Goal: Task Accomplishment & Management: Complete application form

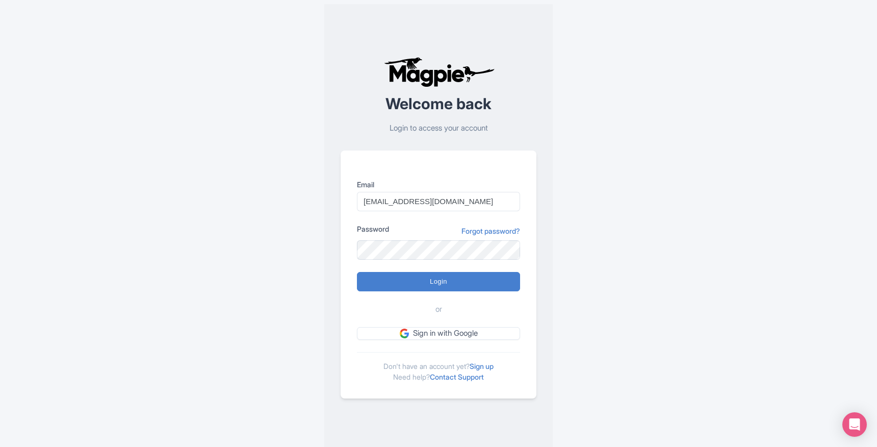
click at [357, 211] on div at bounding box center [357, 211] width 0 height 0
type input "mark.matthews@mauiseasons.com"
click at [357, 211] on div at bounding box center [357, 211] width 0 height 0
click at [458, 204] on input "mark.matthews@mauiseasons.com" at bounding box center [438, 201] width 163 height 19
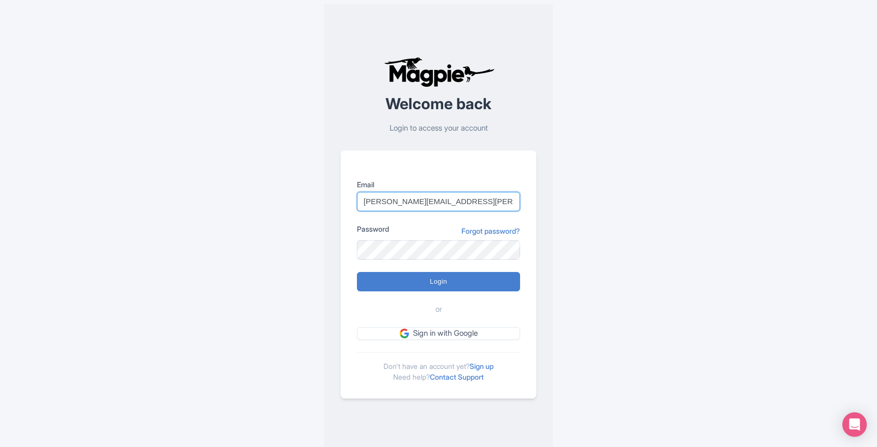
click at [458, 204] on input "mark.matthews@mauiseasons.com" at bounding box center [438, 201] width 163 height 19
type input "mmatthews@mauioceancenter.com"
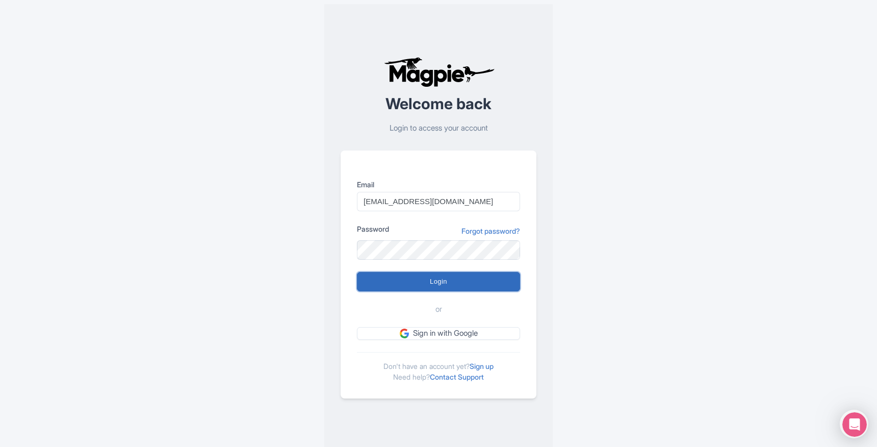
click at [411, 283] on input "Login" at bounding box center [438, 281] width 163 height 19
type input "Logging in..."
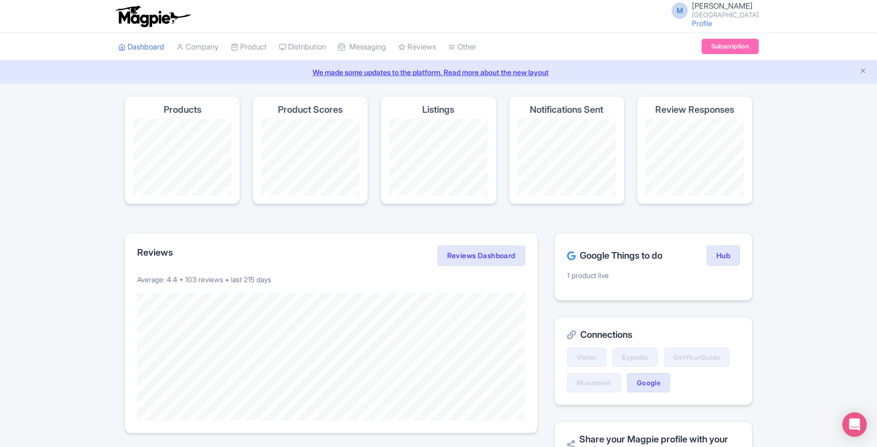
click at [713, 29] on div "M [PERSON_NAME] Maui Ocean Center Profile Users Settings Sign out" at bounding box center [711, 16] width 93 height 28
click at [207, 50] on link "Company" at bounding box center [197, 47] width 42 height 28
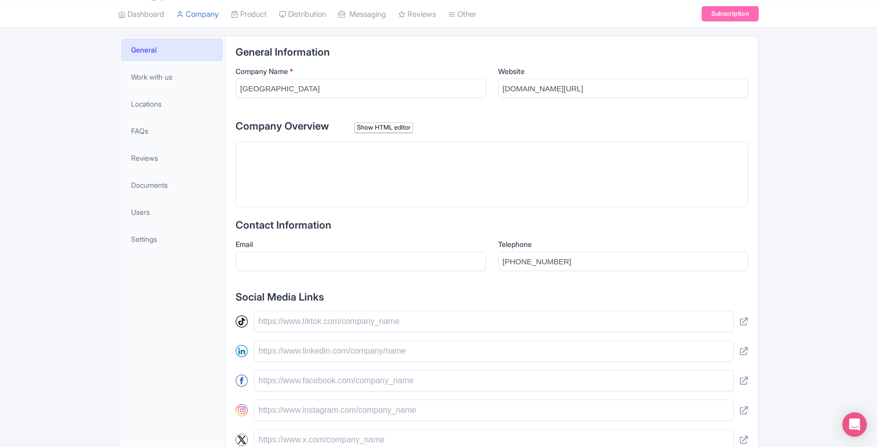
scroll to position [206, 0]
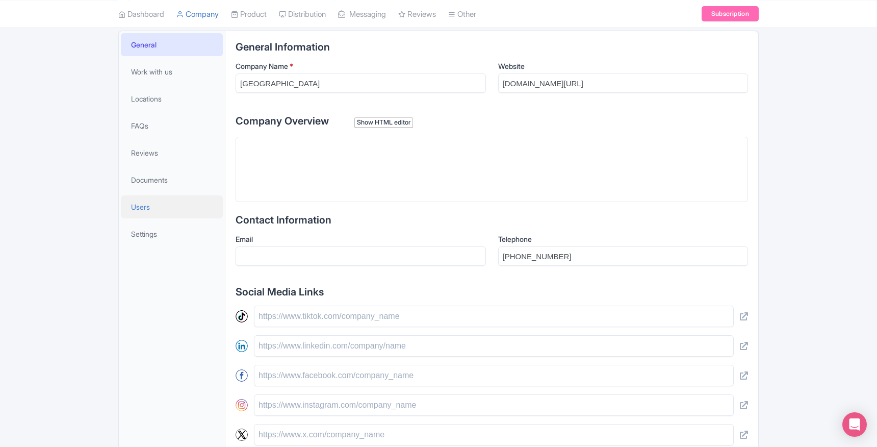
click at [136, 208] on span "Users" at bounding box center [140, 206] width 19 height 11
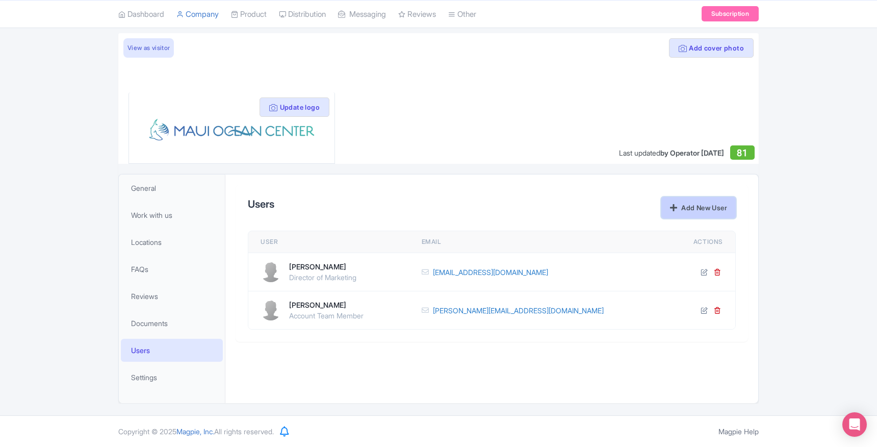
click at [703, 210] on link "Add New User" at bounding box center [698, 207] width 74 height 21
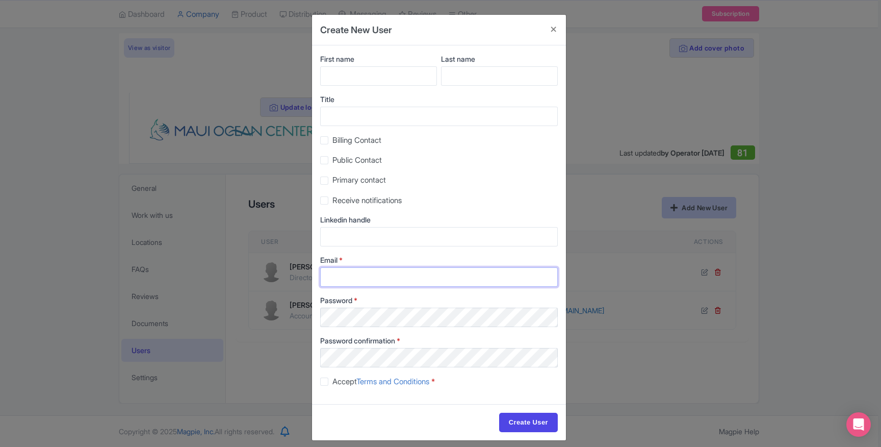
type input "mark.matthews@mauiseasons.com"
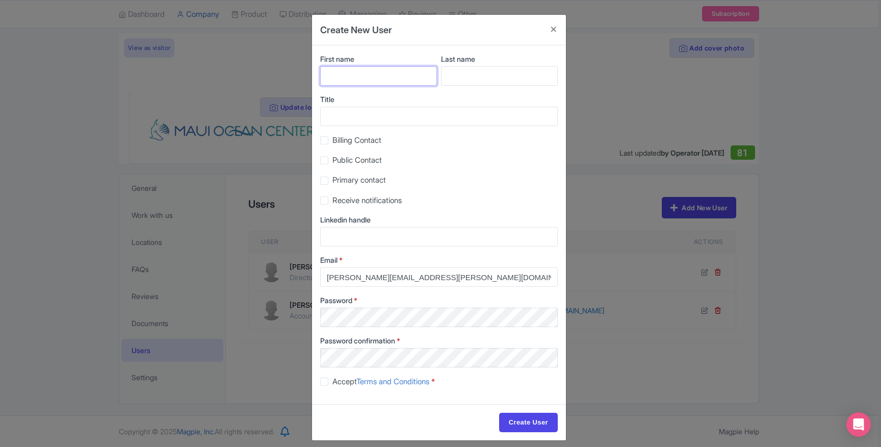
click at [395, 78] on input "First name" at bounding box center [378, 75] width 117 height 19
type input "Ryan"
type input "Corbett"
click at [332, 140] on label "Billing Contact" at bounding box center [356, 141] width 49 height 12
click at [332, 140] on input "Billing Contact" at bounding box center [335, 137] width 7 height 7
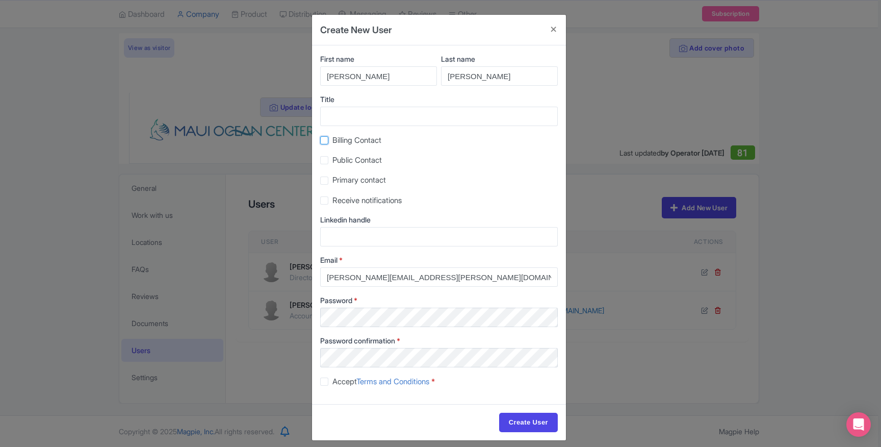
checkbox input "true"
click at [332, 162] on label "Public Contact" at bounding box center [356, 160] width 49 height 12
click at [332, 161] on input "Public Contact" at bounding box center [335, 157] width 7 height 7
checkbox input "true"
click at [332, 184] on label "Primary contact" at bounding box center [359, 180] width 54 height 12
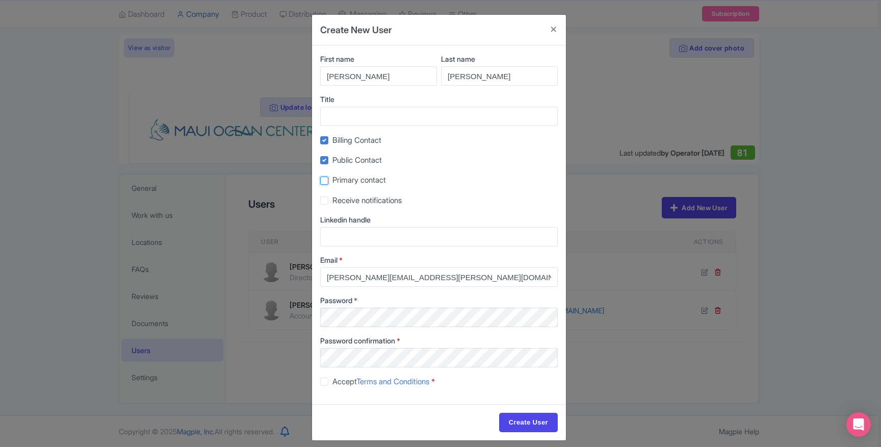
click at [332, 181] on input "Primary contact" at bounding box center [335, 177] width 7 height 7
checkbox input "true"
click at [332, 200] on label "Receive notifications" at bounding box center [366, 201] width 69 height 12
click at [332, 200] on input "Receive notifications" at bounding box center [335, 197] width 7 height 7
checkbox input "true"
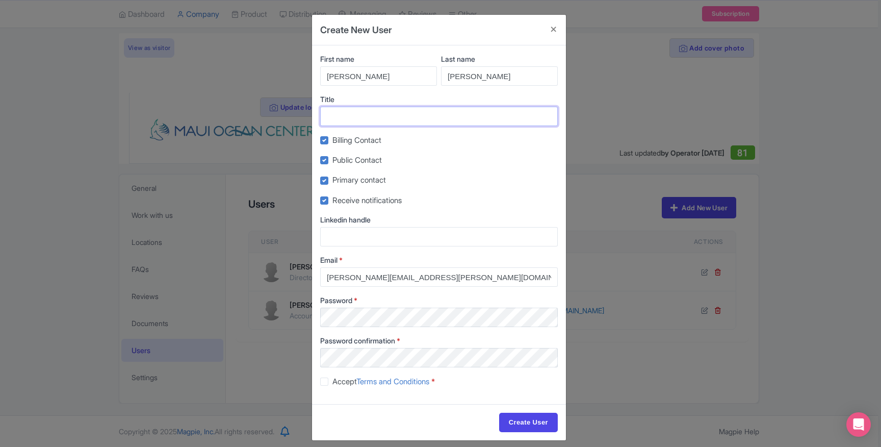
click at [347, 120] on input "Title" at bounding box center [439, 116] width 238 height 19
click at [335, 116] on input "MArketing Coordinator" at bounding box center [439, 116] width 238 height 19
type input "Marketing Coordinator"
click at [414, 155] on div "Public Contact" at bounding box center [439, 160] width 238 height 12
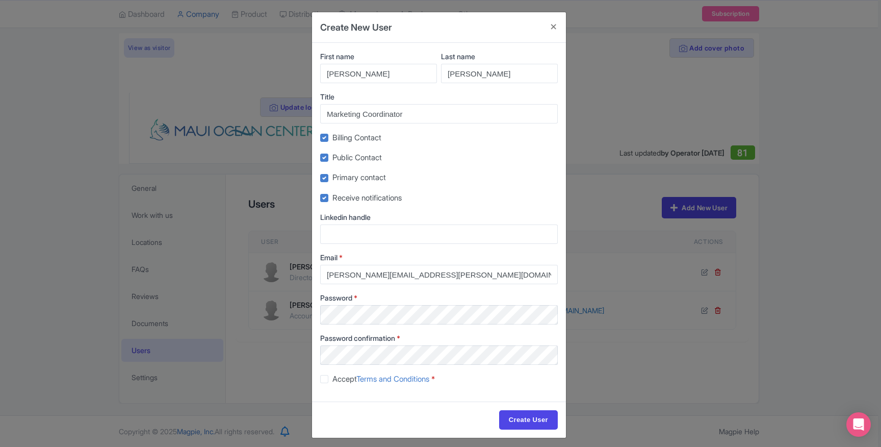
scroll to position [2, 0]
click at [377, 276] on input "mark.matthews@mauiseasons.com" at bounding box center [439, 274] width 238 height 19
click at [400, 249] on div "First name Ryan Last name Corbett Title Marketing Coordinator Billing Contact P…" at bounding box center [439, 222] width 254 height 358
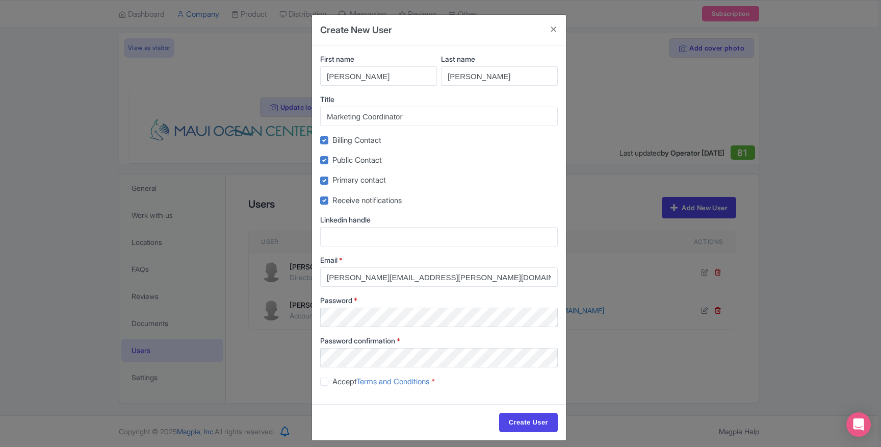
scroll to position [9, 0]
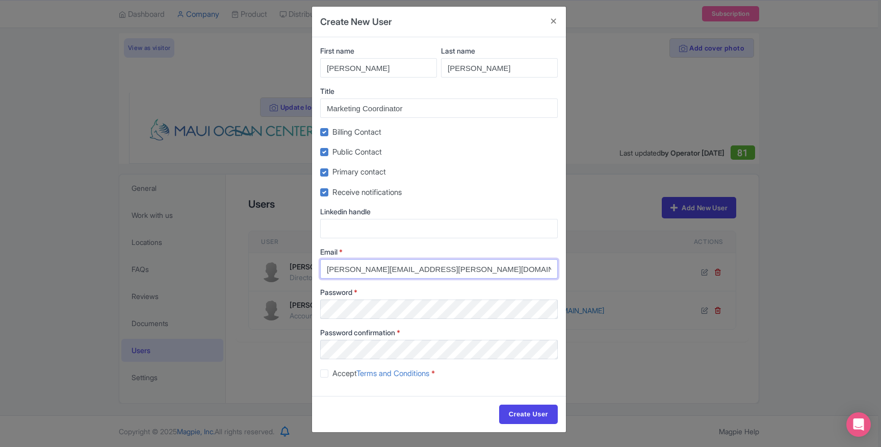
click at [372, 268] on input "mark.matthews@mauiseasons.com" at bounding box center [439, 268] width 238 height 19
type input "rcorbett@mauioceancenter.com"
click at [456, 280] on div "First name Ryan Last name Corbett Title Marketing Coordinator Billing Contact P…" at bounding box center [439, 216] width 254 height 358
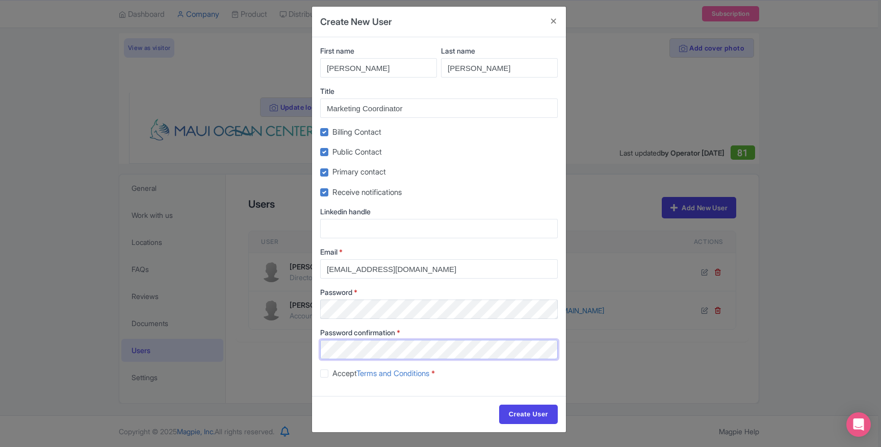
click at [366, 358] on body "M Mark Matthews Maui Ocean Center Profile Users Settings Sign out Dashboard Com…" at bounding box center [440, 160] width 881 height 447
click at [571, 287] on div "Create New User First name Ryan Last name Corbett Title Marketing Coordinator B…" at bounding box center [440, 223] width 881 height 447
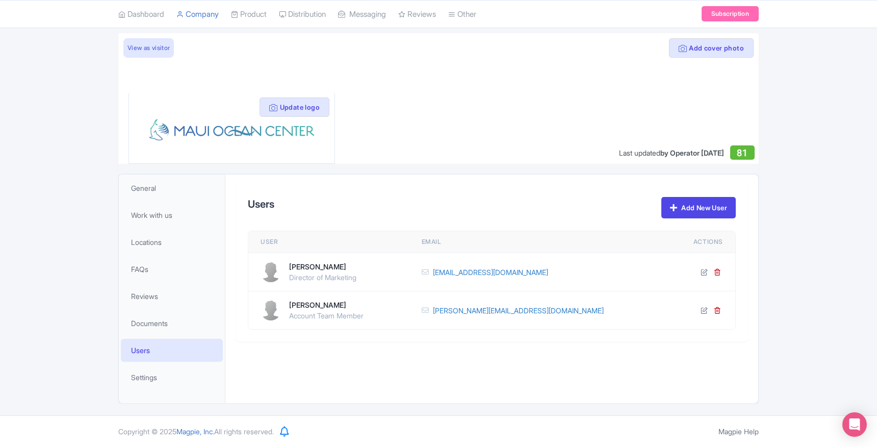
click at [628, 214] on div "Users Add New User" at bounding box center [492, 207] width 488 height 21
click at [700, 204] on link "Add New User" at bounding box center [698, 207] width 74 height 21
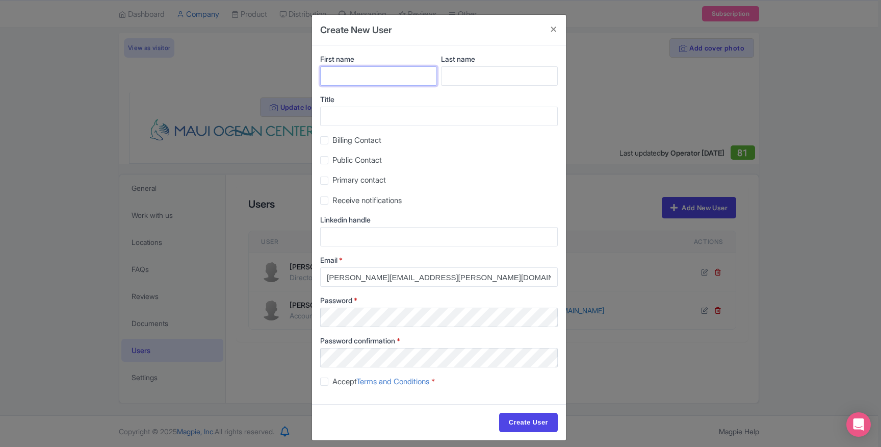
click at [368, 72] on input "First name" at bounding box center [378, 75] width 117 height 19
type input "Ryan"
type input "Corbett"
click at [350, 106] on div "Title" at bounding box center [439, 110] width 238 height 32
click at [349, 117] on input "Title" at bounding box center [439, 116] width 238 height 19
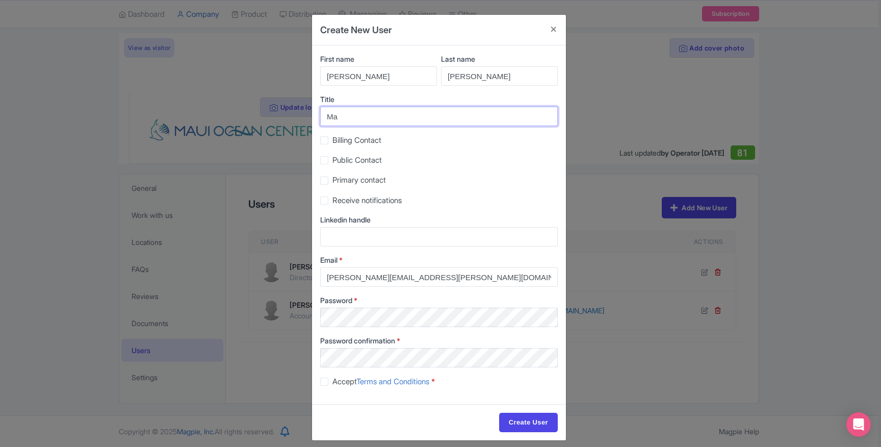
type input "Marketing Coordinator"
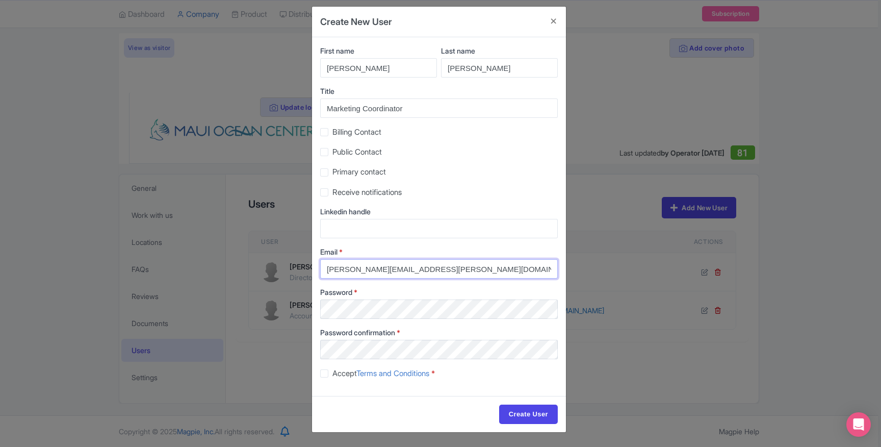
click at [406, 270] on input "mark.matthews@mauiseasons.com" at bounding box center [439, 268] width 238 height 19
type input "rcorbett@mauioceancenter.com"
click at [498, 283] on div "First name Ryan Last name Corbett Title Marketing Coordinator Billing Contact P…" at bounding box center [439, 216] width 254 height 358
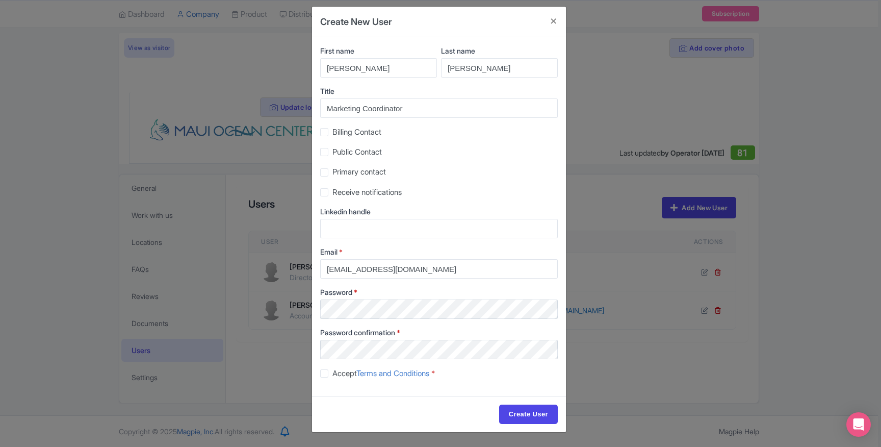
click at [438, 330] on label "Password confirmation *" at bounding box center [439, 332] width 238 height 11
click at [332, 373] on label "Accept Terms and Conditions *" at bounding box center [383, 374] width 102 height 12
click at [332, 373] on input "Accept Terms and Conditions *" at bounding box center [335, 370] width 7 height 7
checkbox input "true"
click at [528, 411] on input "Create User" at bounding box center [528, 413] width 59 height 19
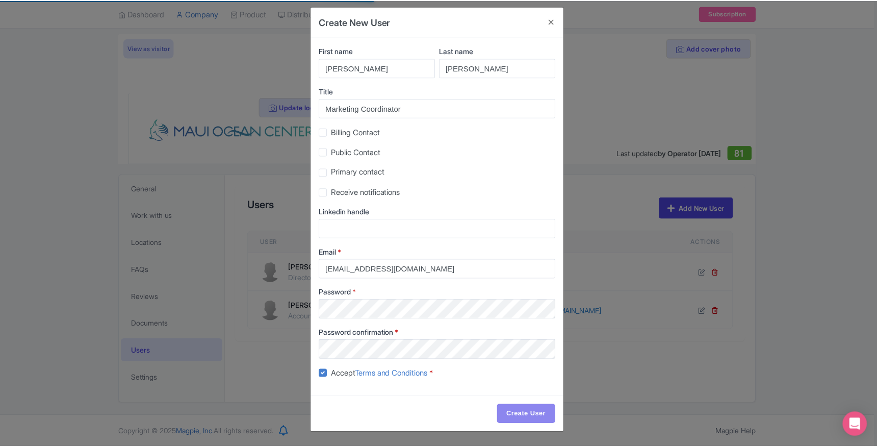
scroll to position [0, 0]
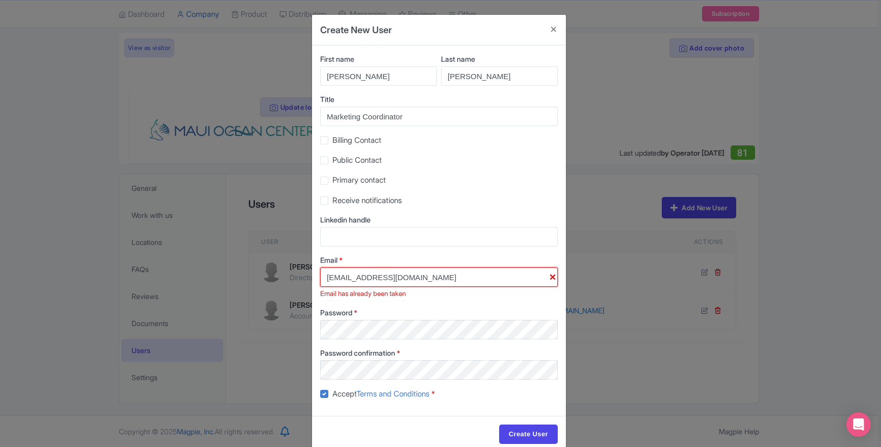
click at [417, 280] on input "rcorbett@mauioceancenter.com" at bounding box center [439, 276] width 238 height 19
click at [381, 284] on input "rcorbett@mauioceancenter.com" at bounding box center [439, 276] width 238 height 19
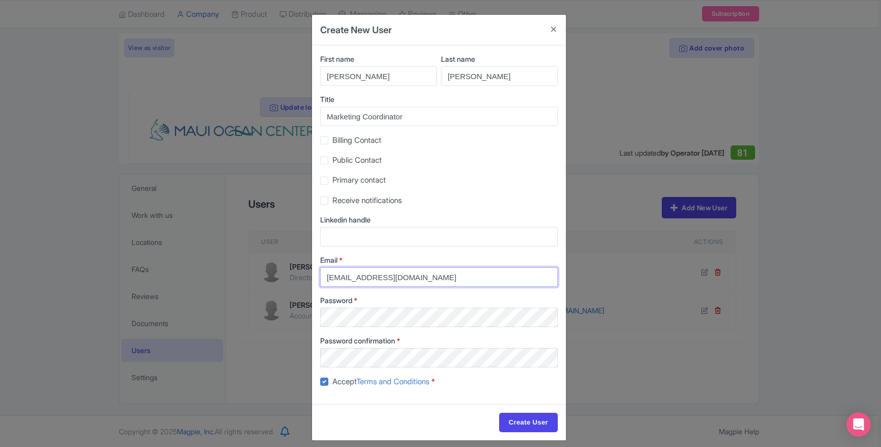
type input "Dhong@mauioceancenter.com"
click at [426, 299] on label "Password *" at bounding box center [439, 300] width 238 height 11
click at [420, 339] on label "Password confirmation *" at bounding box center [439, 340] width 238 height 11
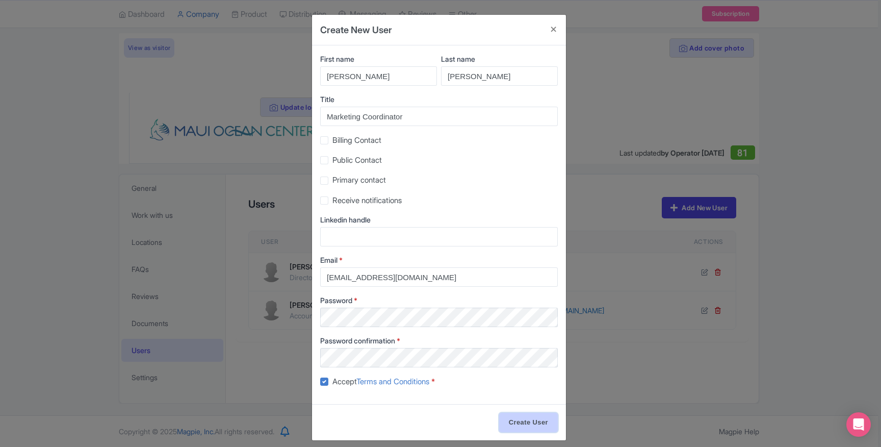
click at [529, 426] on input "Create User" at bounding box center [528, 421] width 59 height 19
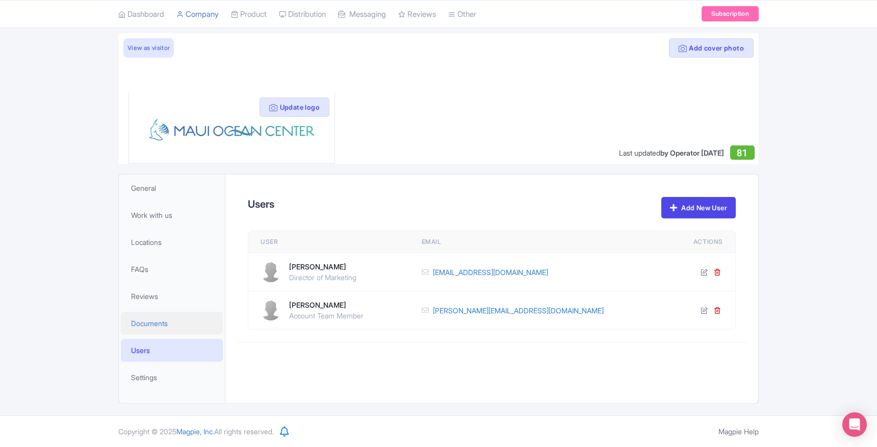
click at [165, 318] on span "Documents" at bounding box center [149, 323] width 37 height 11
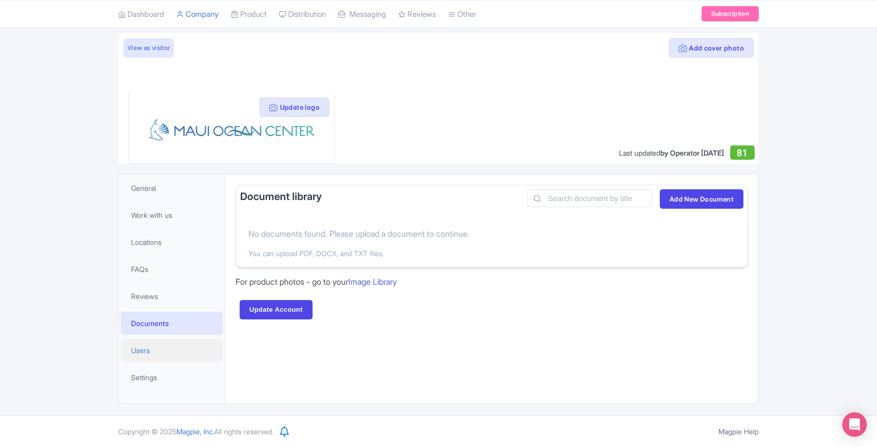
click at [139, 345] on span "Users" at bounding box center [140, 350] width 19 height 11
